Goal: Find specific page/section: Locate a particular part of the current website

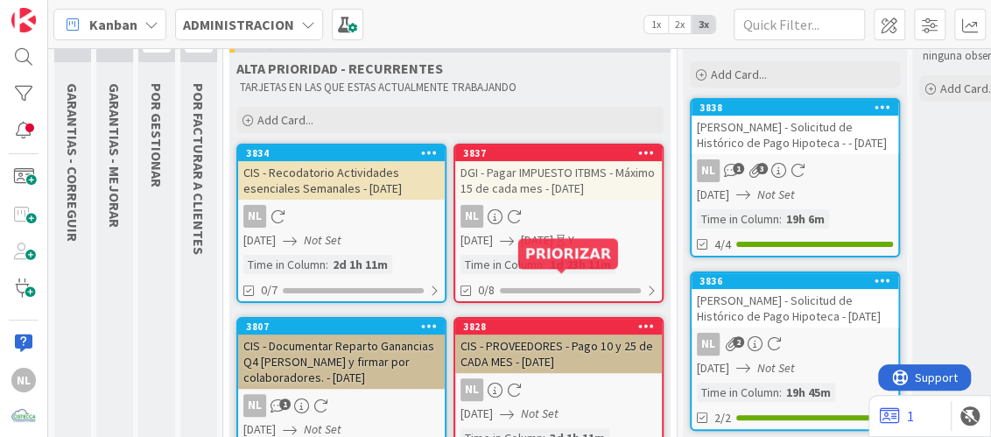
scroll to position [174, 0]
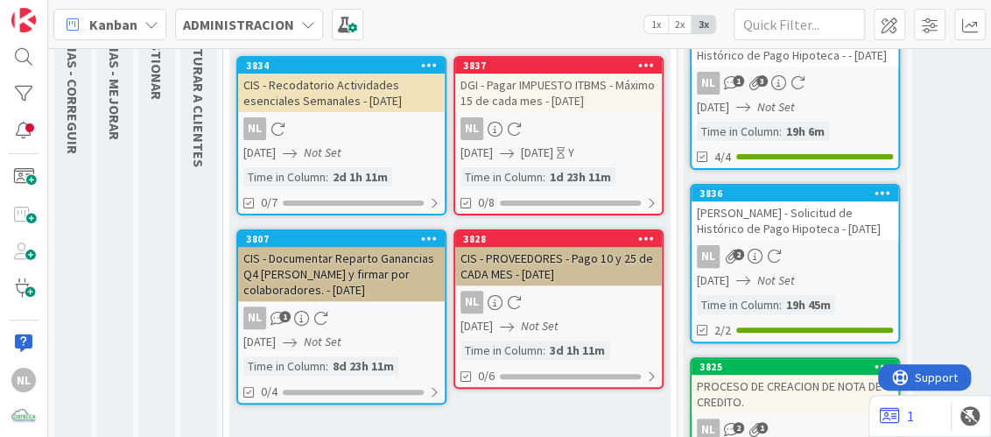
click at [545, 303] on div "NL" at bounding box center [558, 302] width 207 height 23
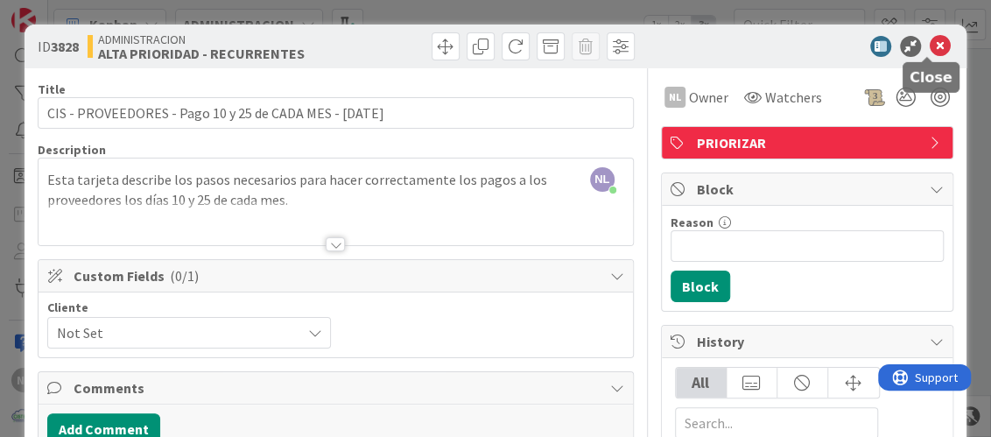
click at [914, 48] on div at bounding box center [799, 46] width 310 height 21
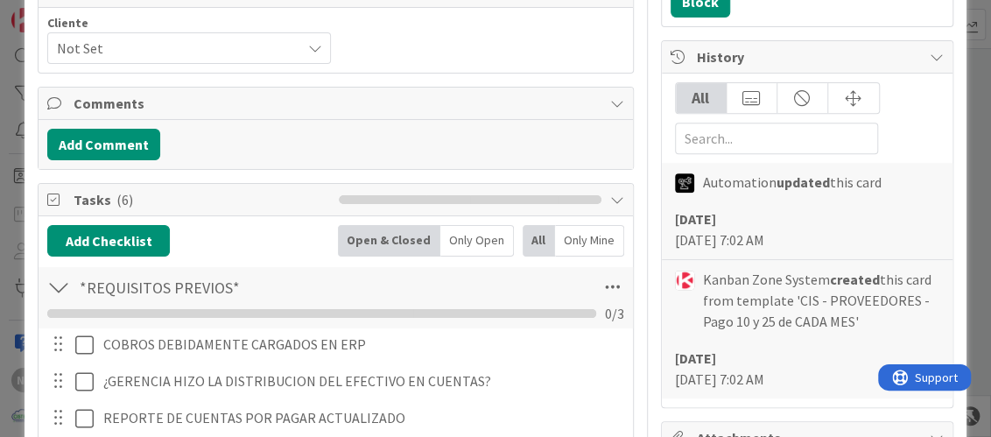
scroll to position [349, 0]
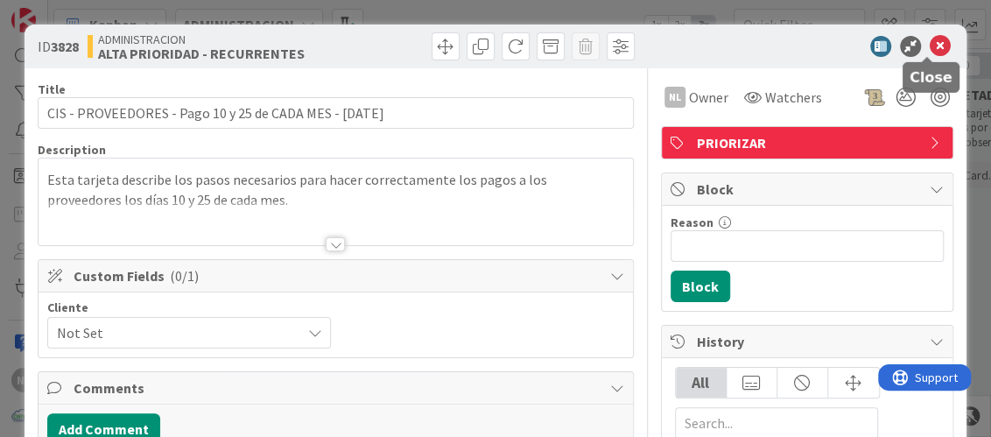
click at [936, 43] on icon at bounding box center [940, 46] width 21 height 21
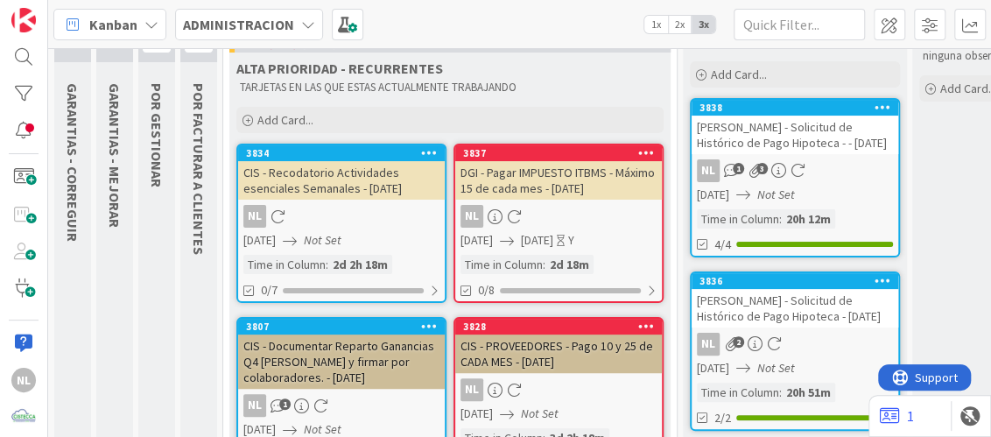
scroll to position [174, 0]
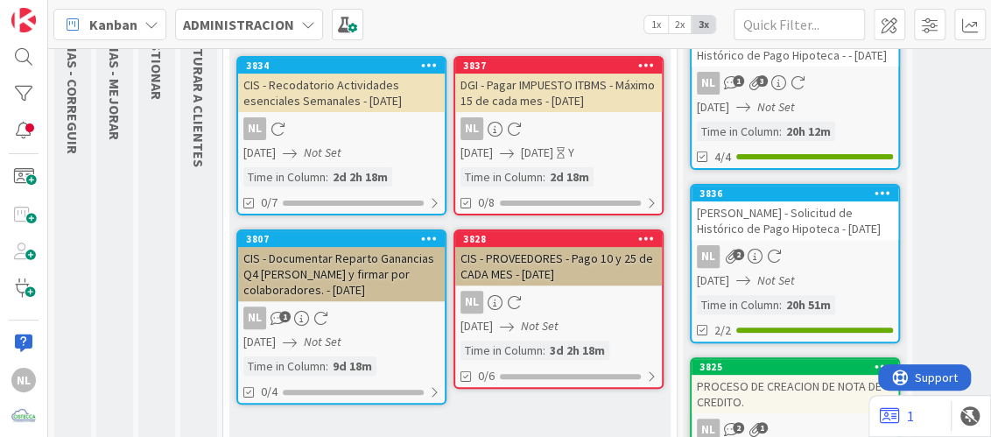
click at [588, 136] on div "NL" at bounding box center [558, 128] width 207 height 23
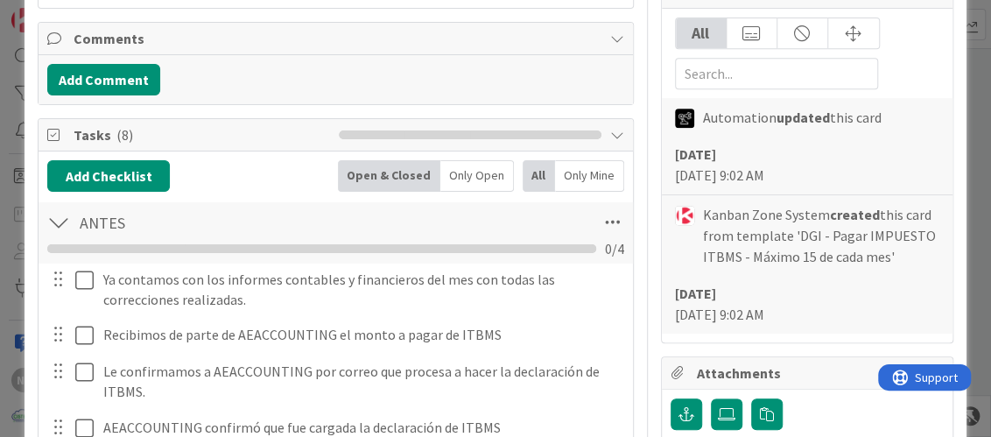
scroll to position [437, 0]
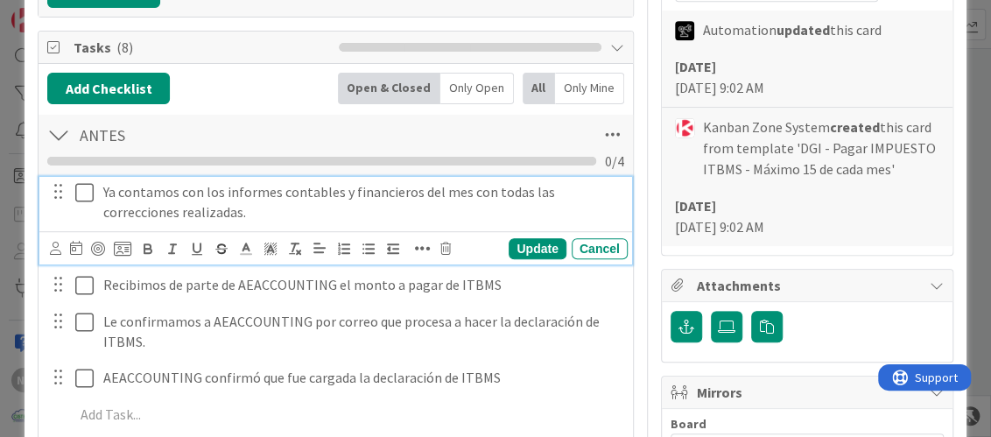
click at [80, 190] on icon at bounding box center [84, 192] width 18 height 21
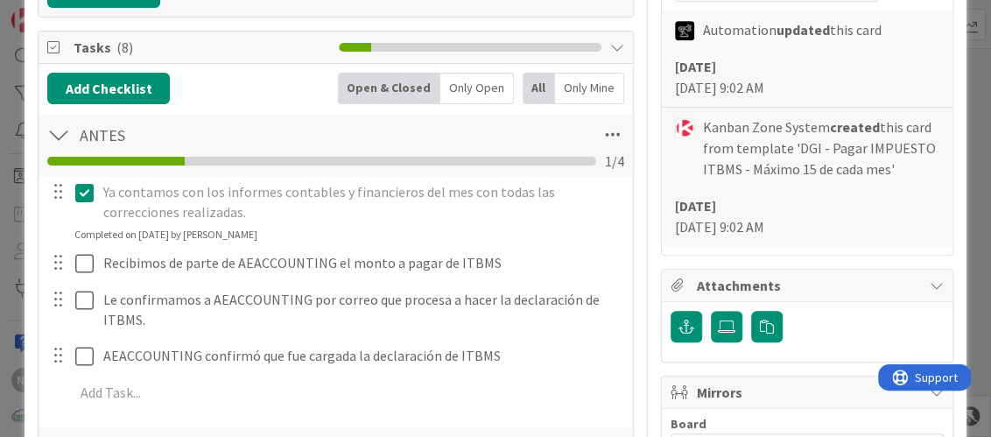
scroll to position [525, 0]
